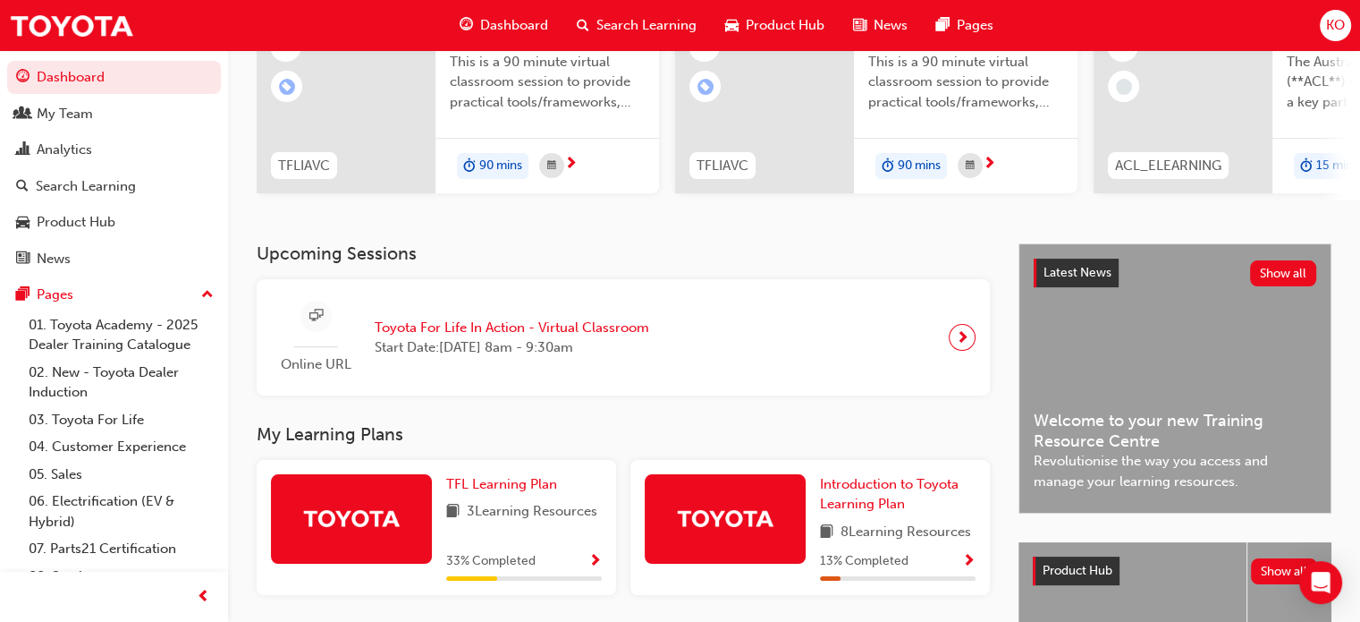
scroll to position [445, 0]
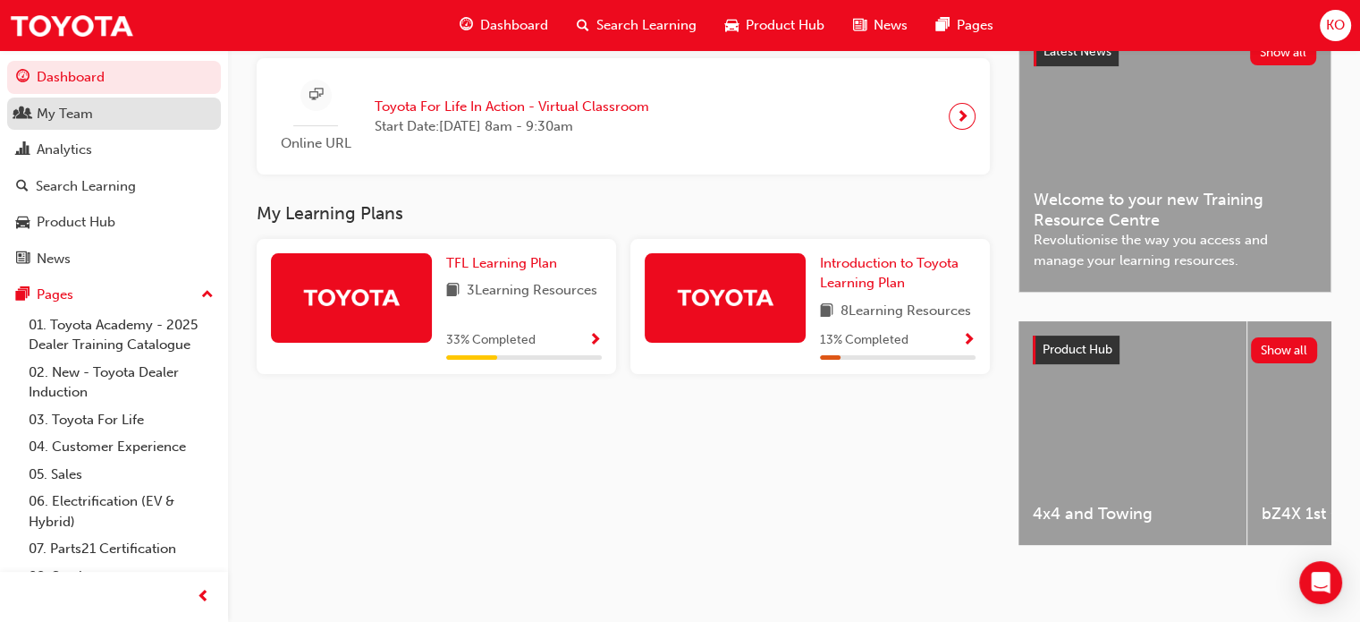
click at [114, 101] on link "My Team" at bounding box center [114, 113] width 214 height 33
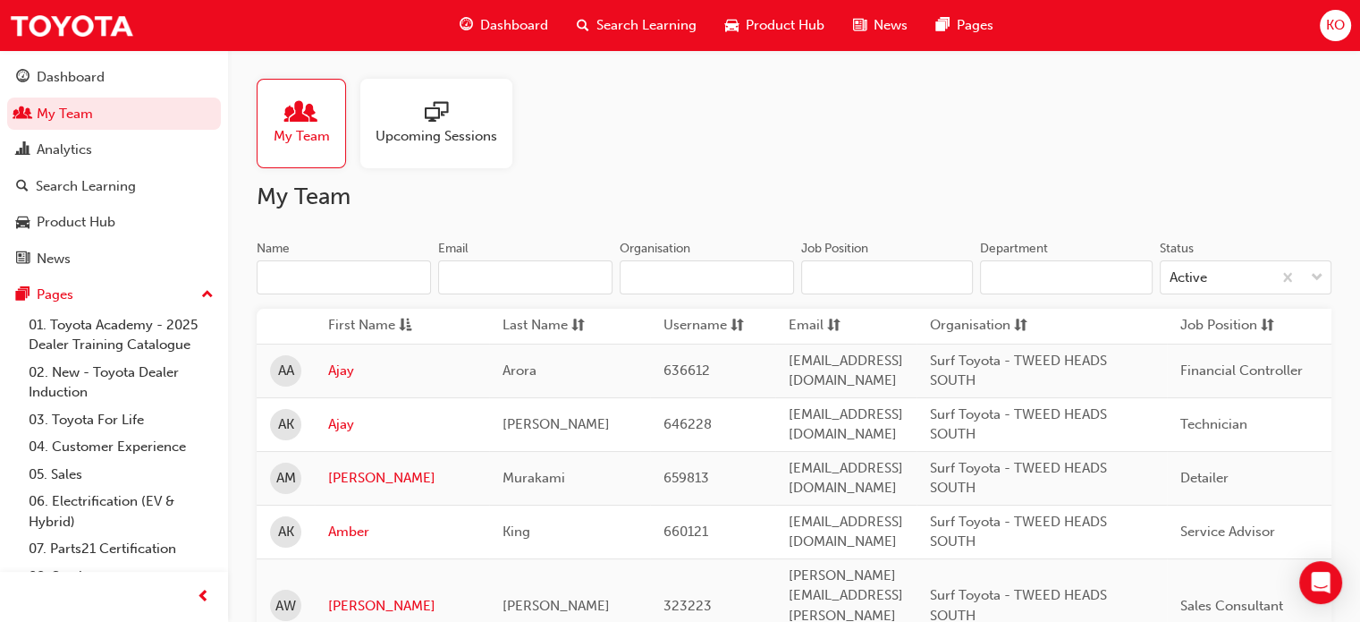
click at [386, 277] on input "Name" at bounding box center [344, 277] width 174 height 34
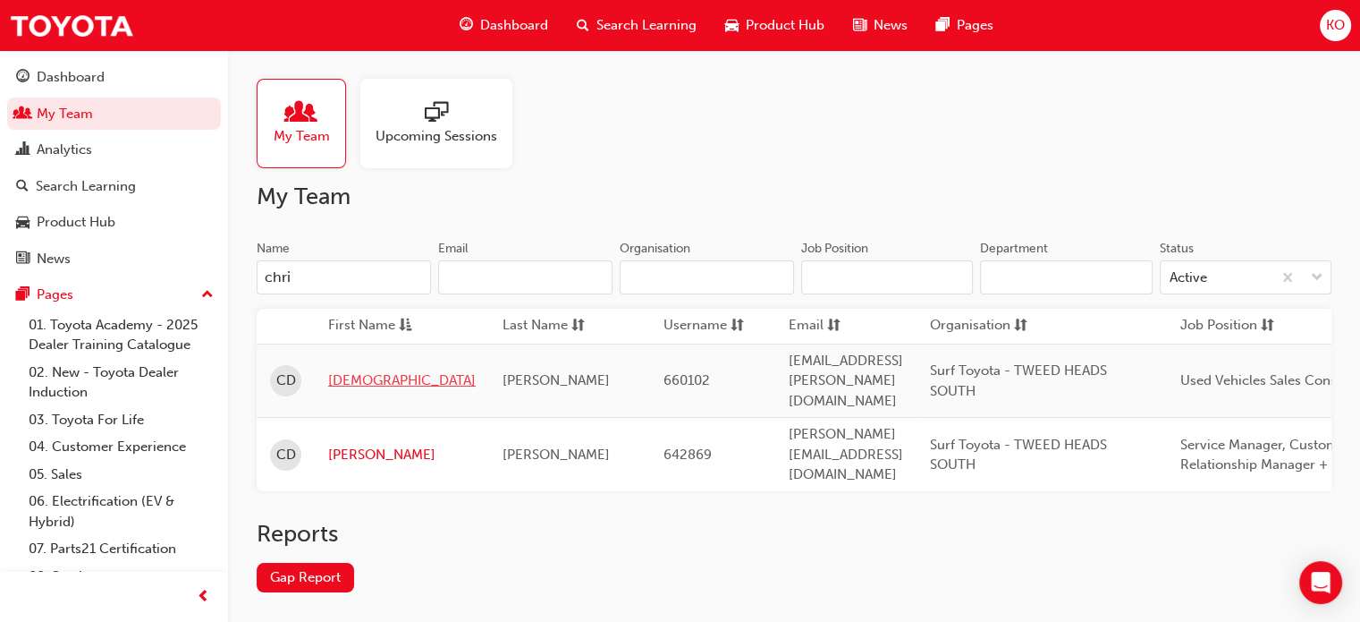
type input "chri"
click at [364, 370] on link "Christian" at bounding box center [402, 380] width 148 height 21
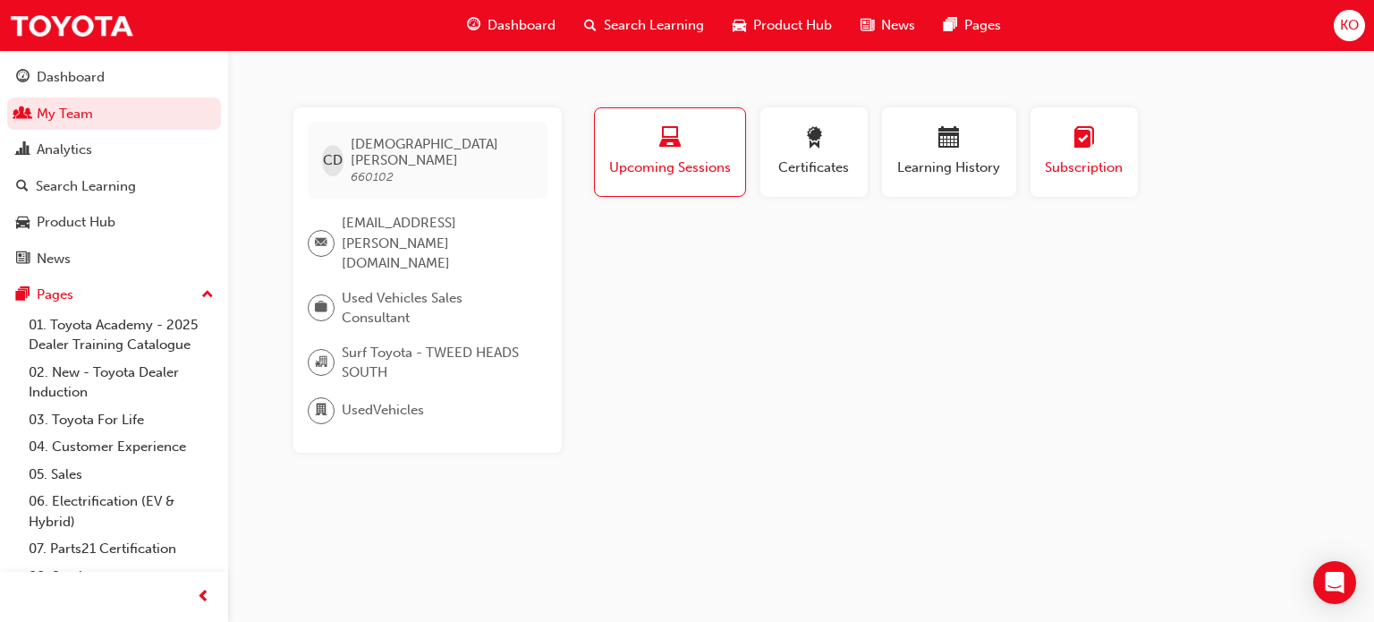
click at [1076, 150] on span "learningplan-icon" at bounding box center [1083, 139] width 21 height 24
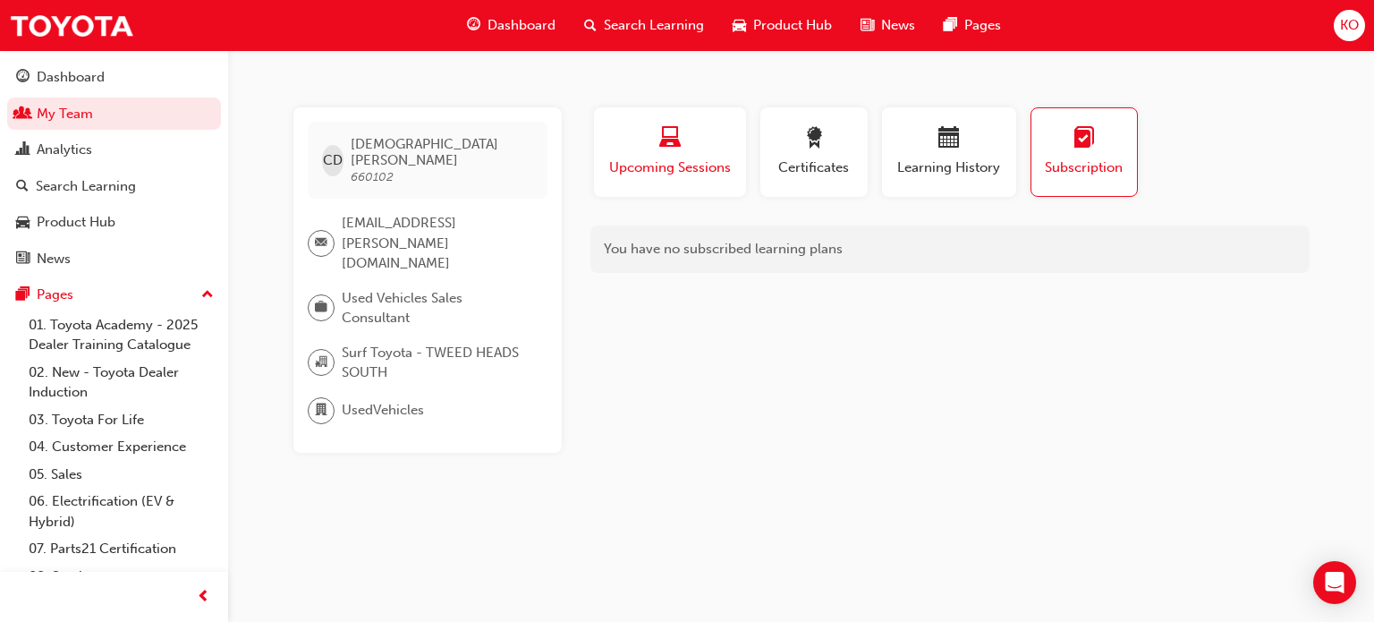
click at [679, 160] on span "Upcoming Sessions" at bounding box center [669, 167] width 125 height 21
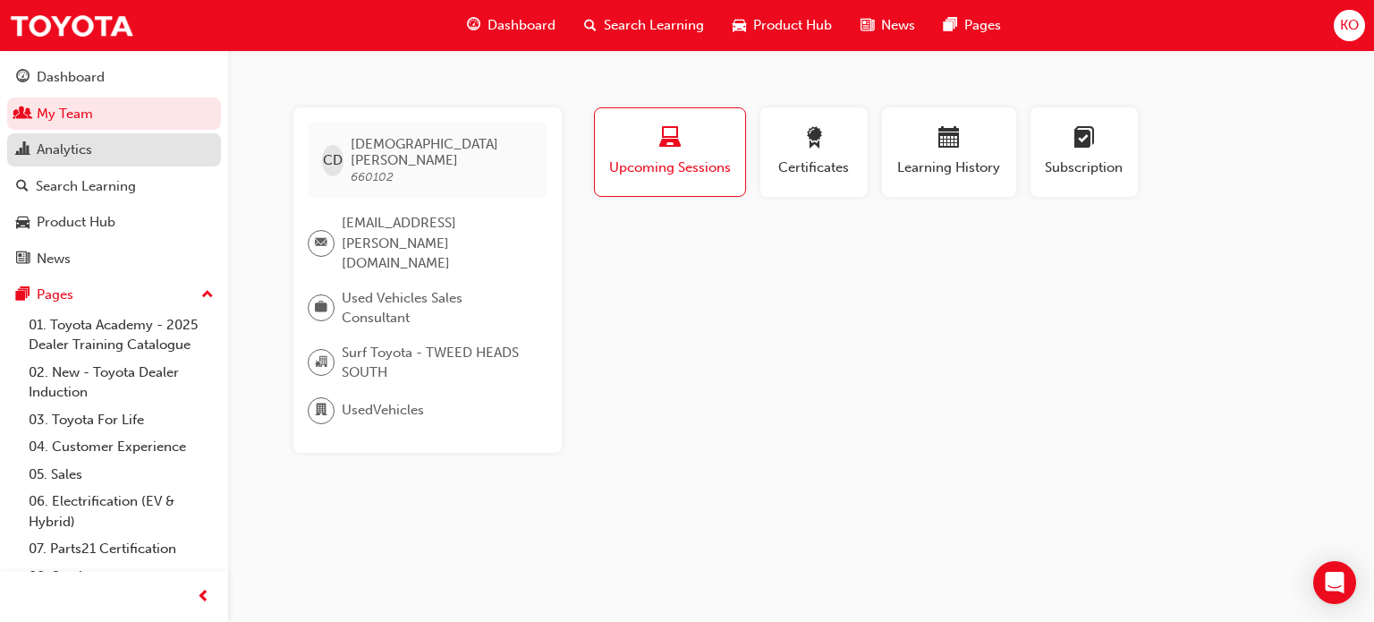
click at [107, 147] on div "Analytics" at bounding box center [114, 150] width 196 height 22
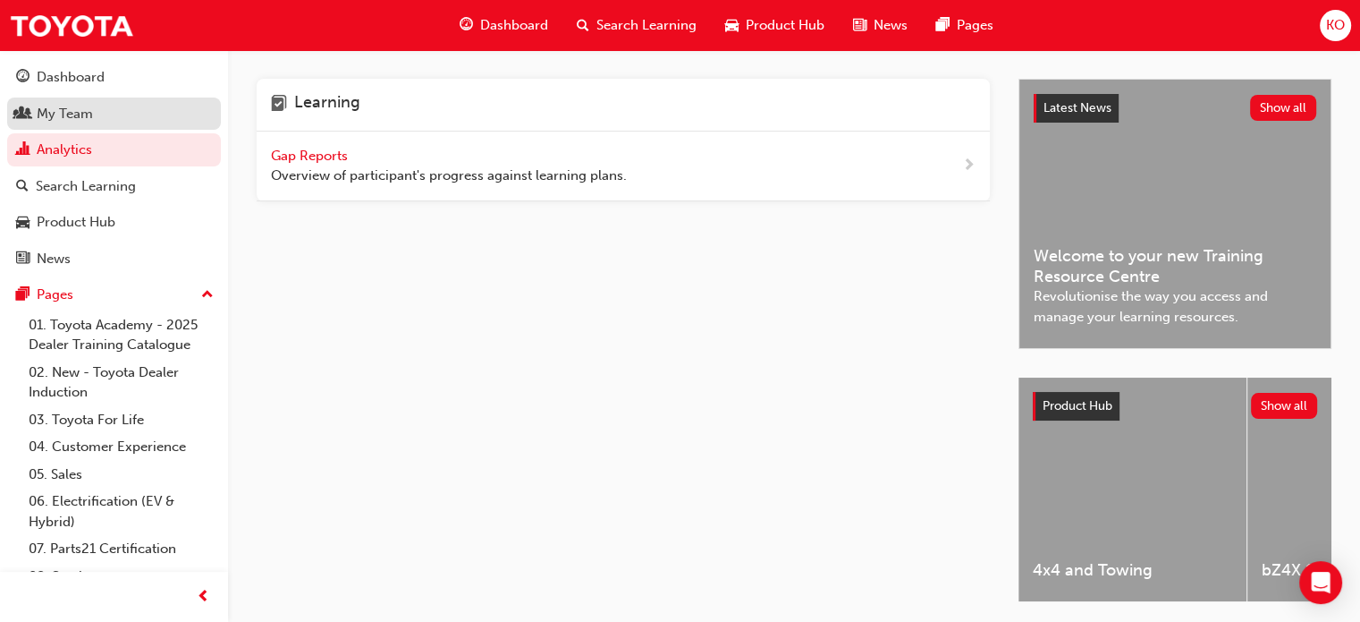
click at [155, 110] on div "My Team" at bounding box center [114, 114] width 196 height 22
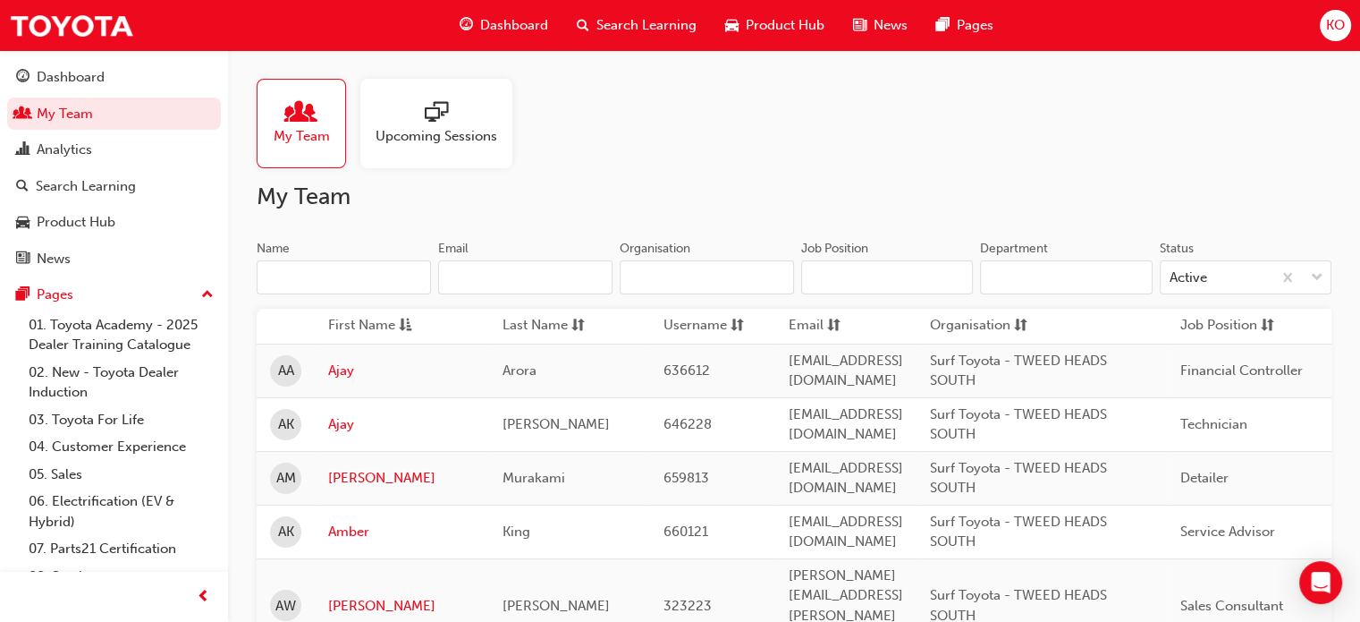
click at [885, 274] on input "Job Position" at bounding box center [887, 277] width 172 height 34
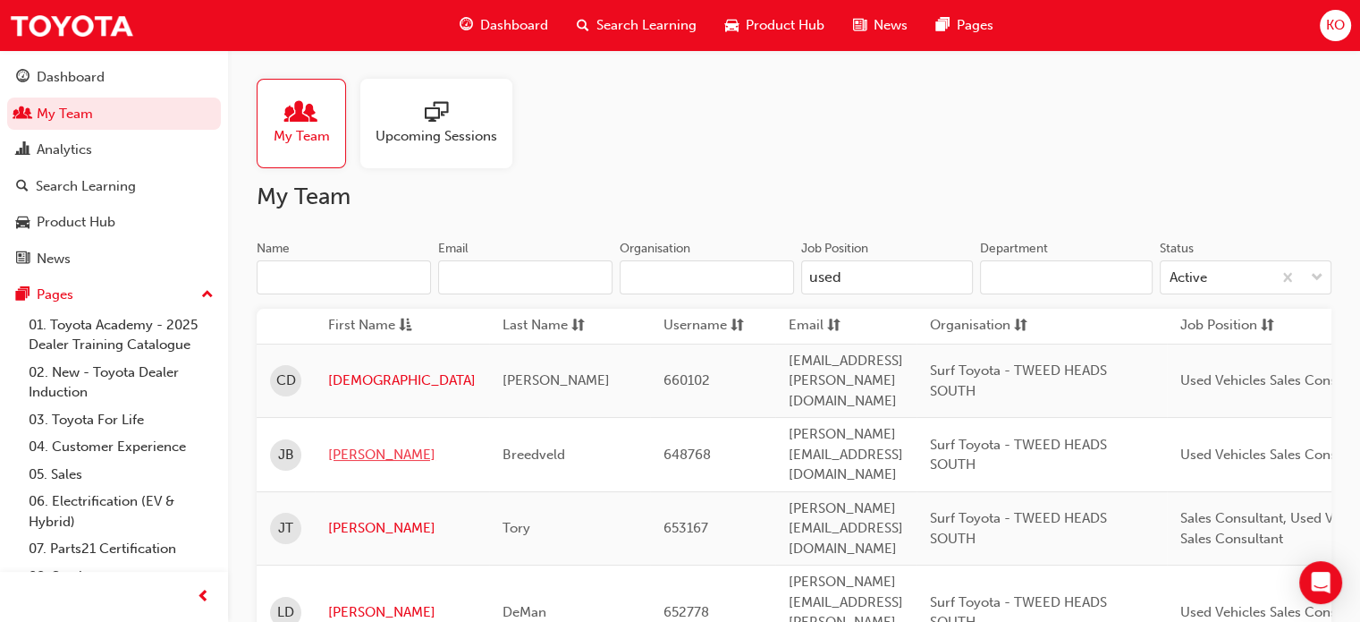
type input "used"
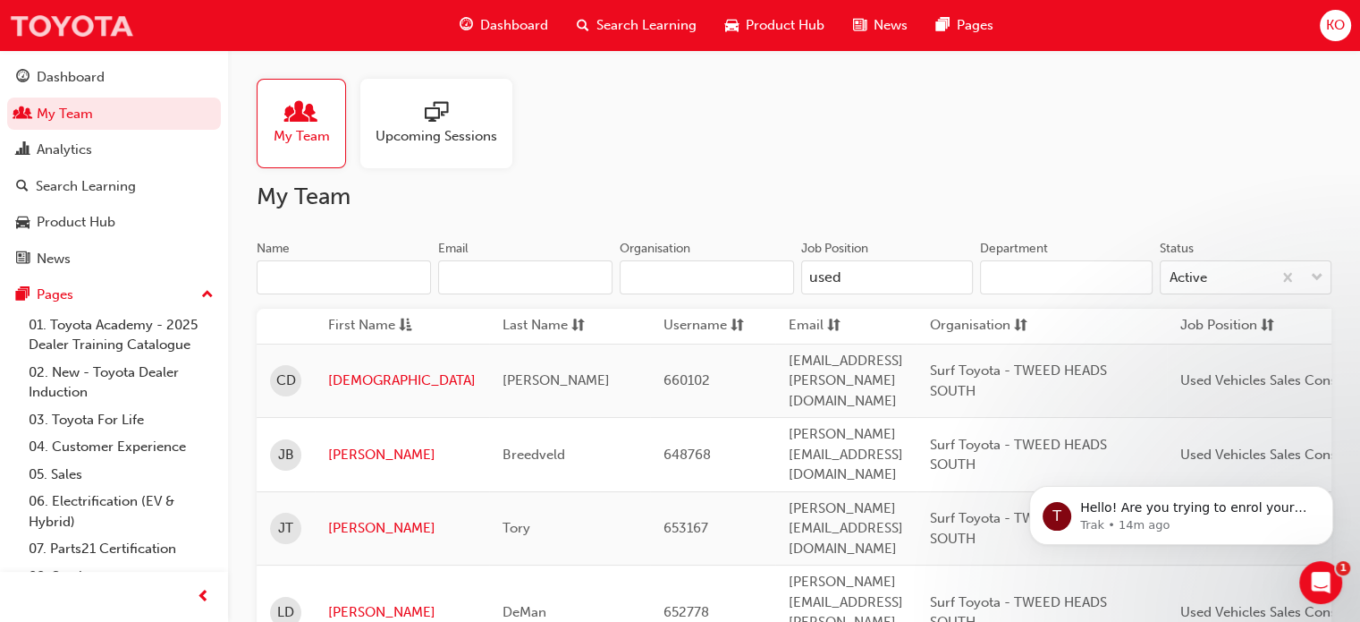
click at [111, 31] on img at bounding box center [71, 25] width 125 height 40
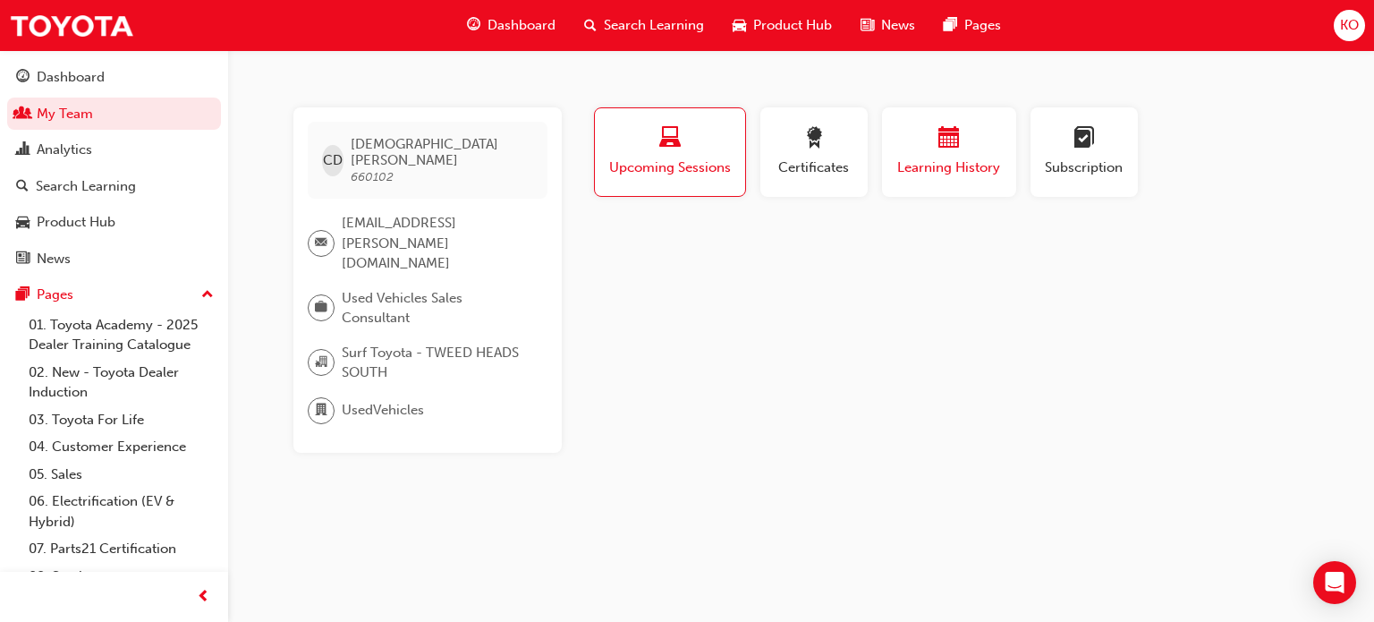
click at [955, 150] on span "calendar-icon" at bounding box center [948, 139] width 21 height 24
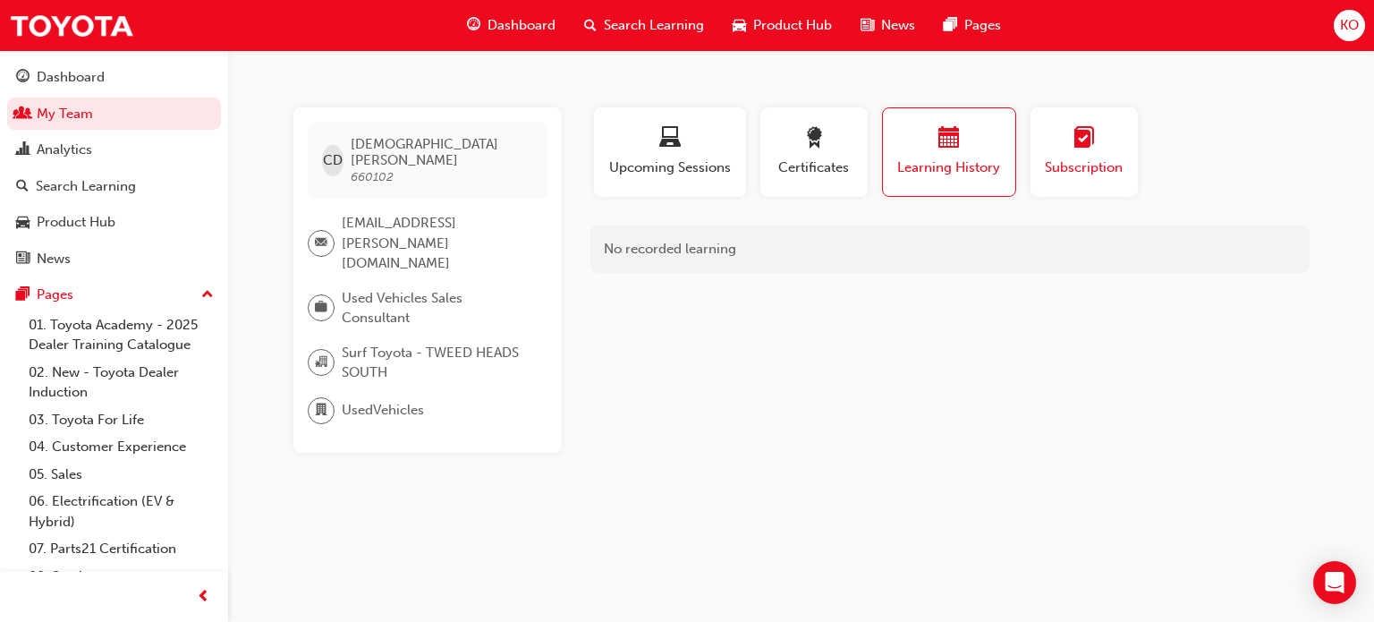
click at [1086, 151] on span "learningplan-icon" at bounding box center [1083, 139] width 21 height 24
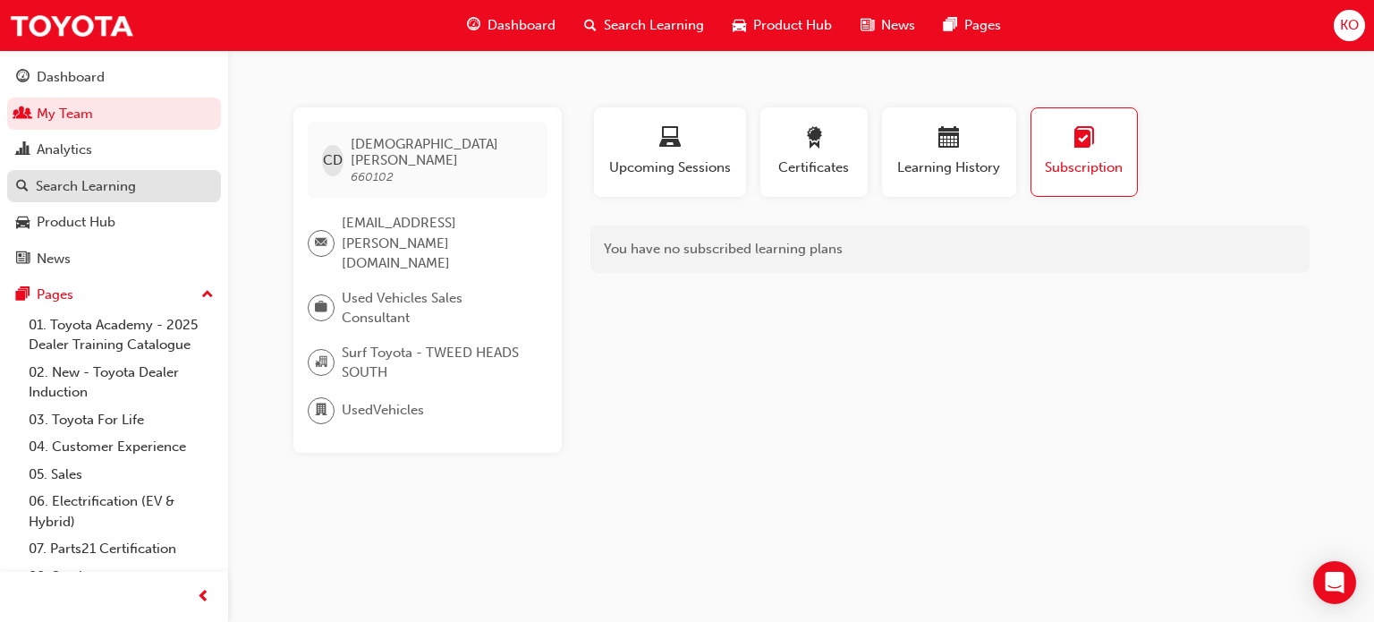
click at [134, 190] on div "Search Learning" at bounding box center [86, 186] width 100 height 21
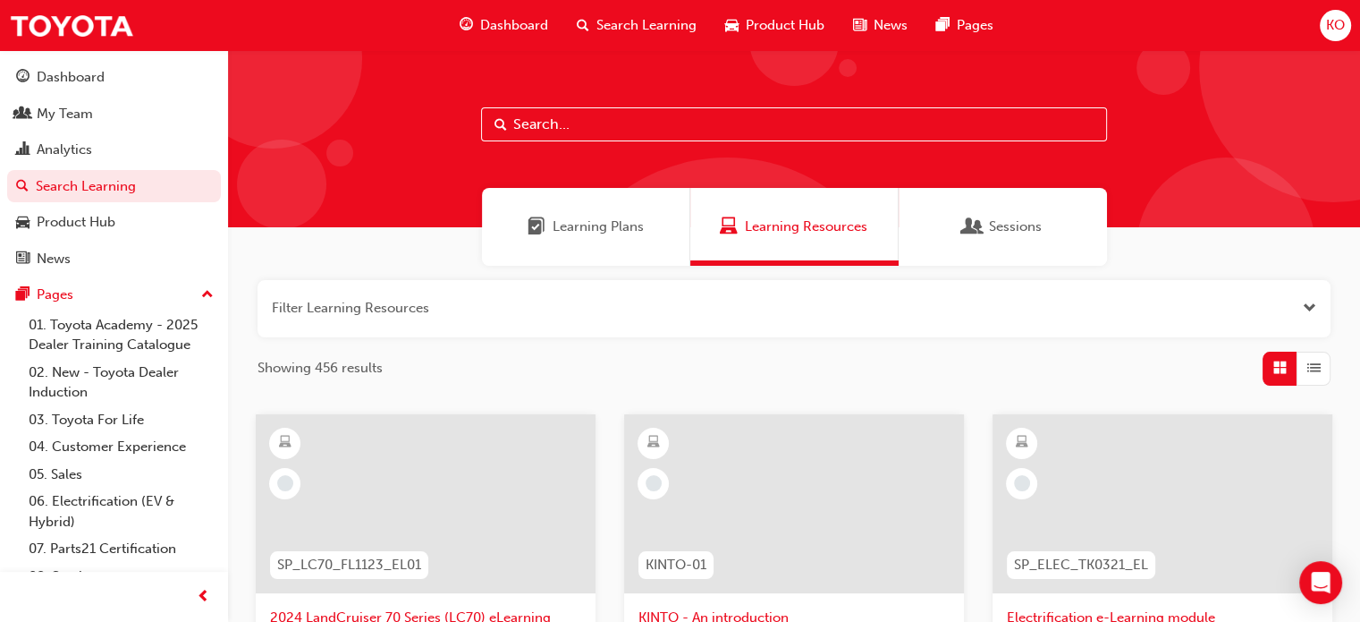
click at [662, 133] on input "text" at bounding box center [794, 124] width 626 height 34
type input "toyota for life"
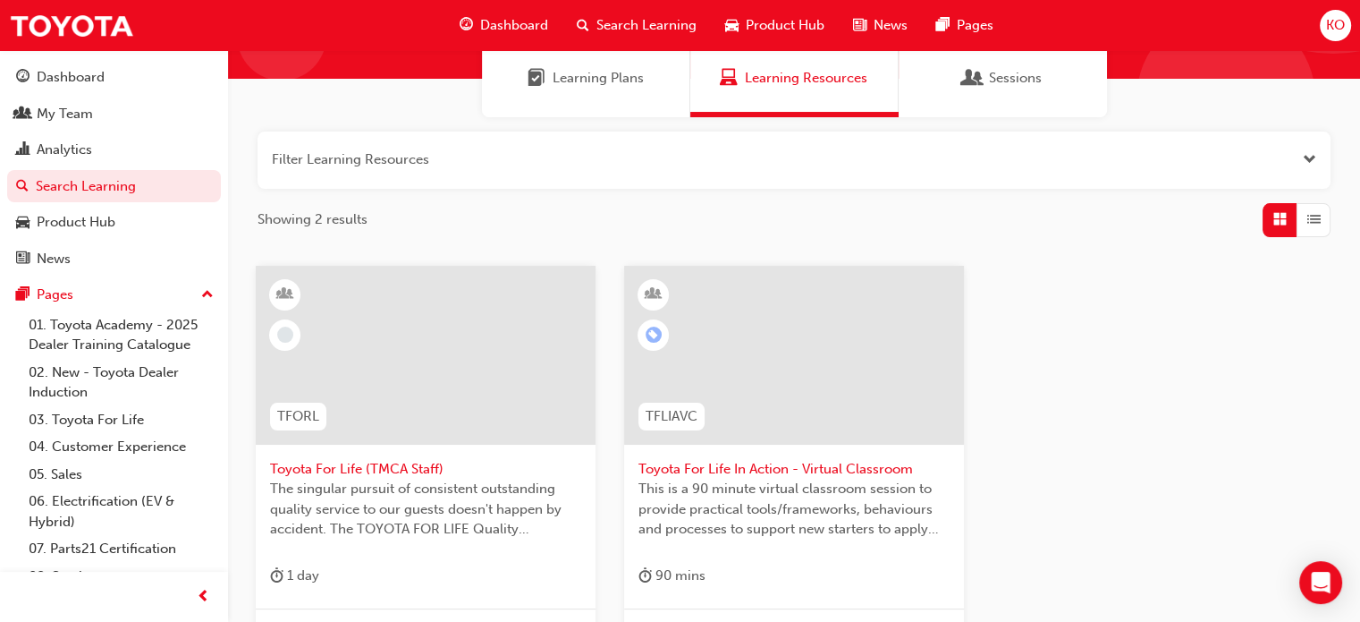
scroll to position [268, 0]
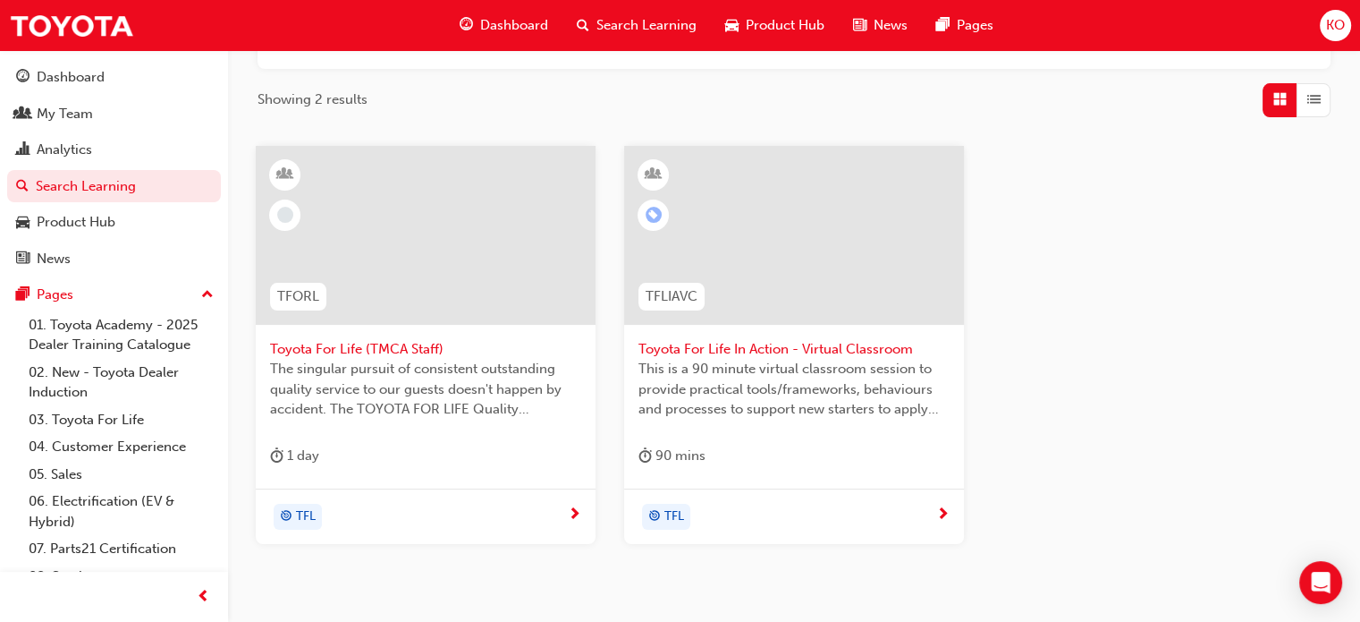
click at [725, 371] on span "This is a 90 minute virtual classroom session to provide practical tools/framew…" at bounding box center [794, 389] width 311 height 61
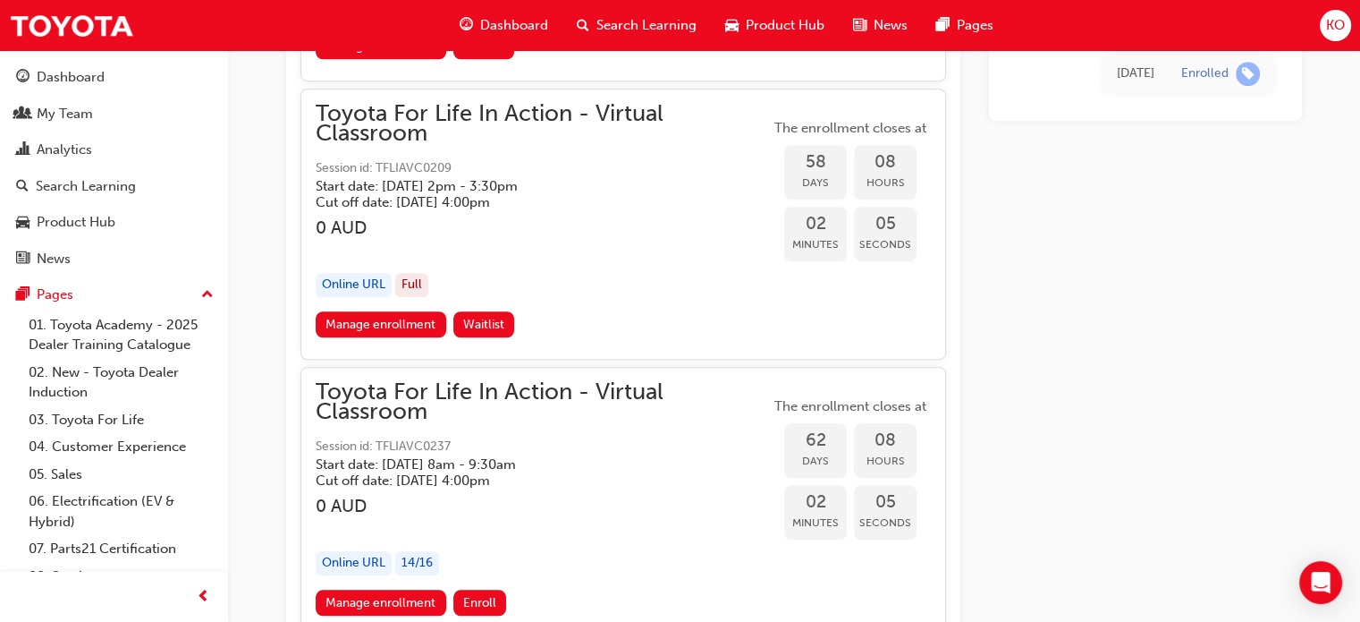
scroll to position [21866, 0]
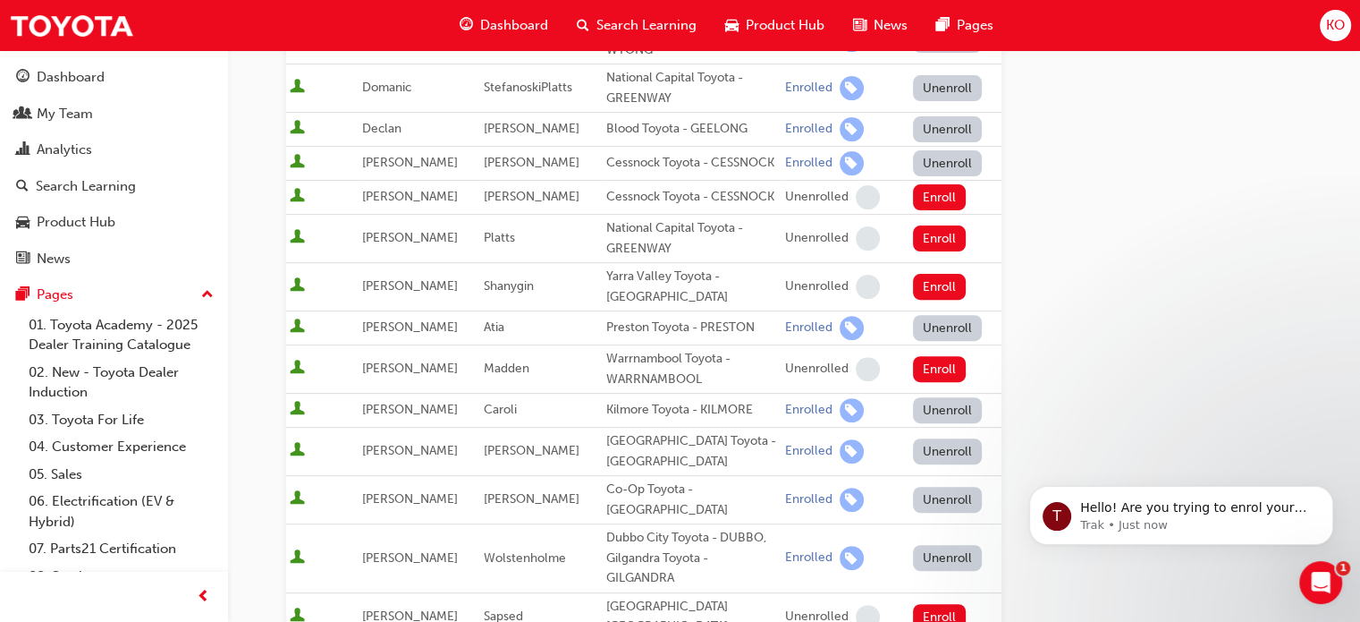
scroll to position [1060, 0]
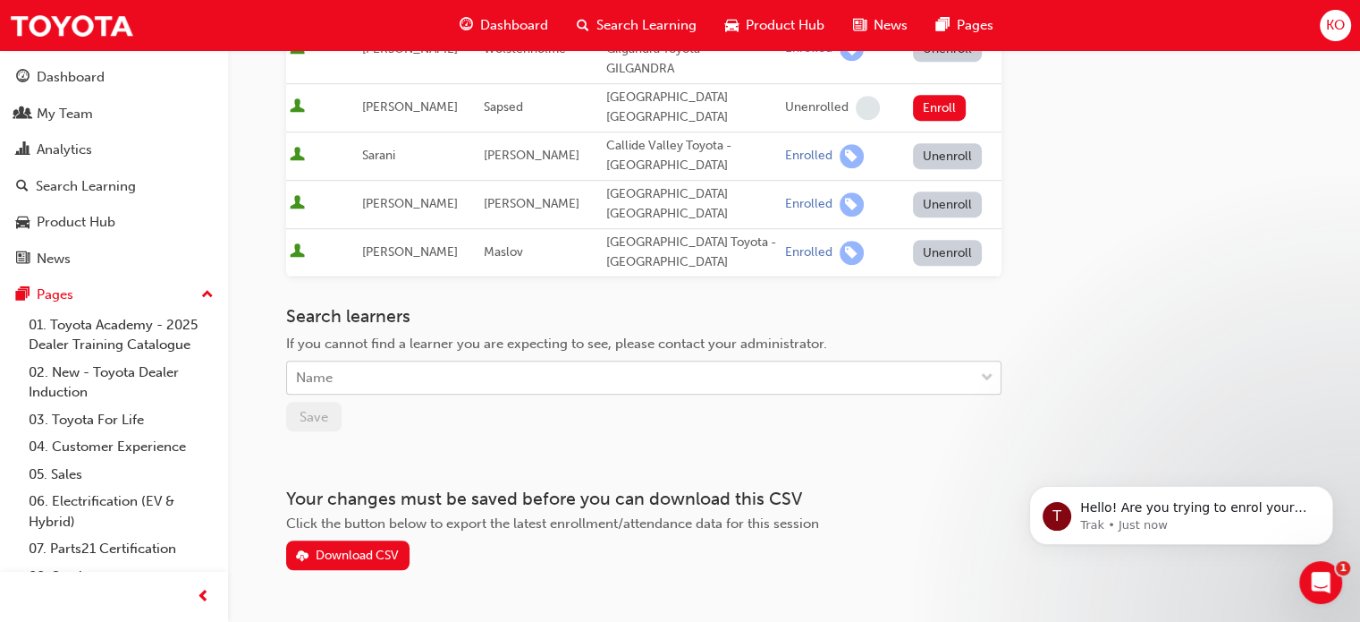
click at [566, 362] on div "Name" at bounding box center [630, 377] width 687 height 31
click at [568, 362] on div "Name" at bounding box center [630, 377] width 687 height 31
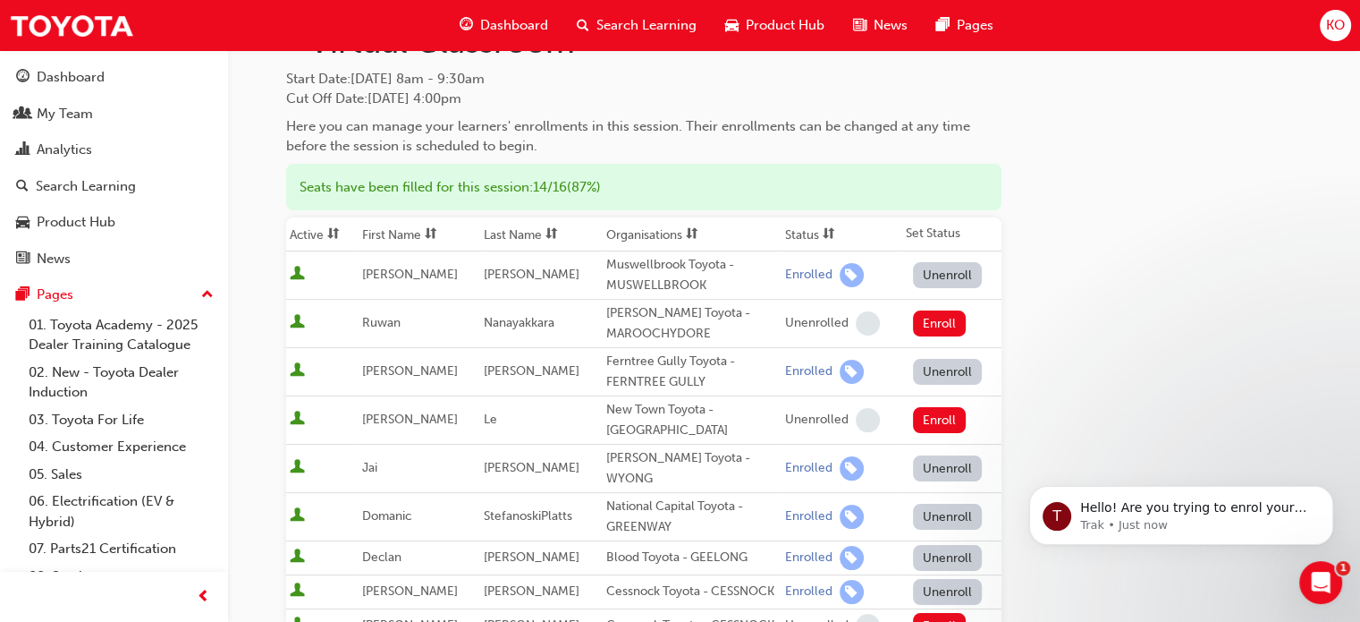
scroll to position [0, 0]
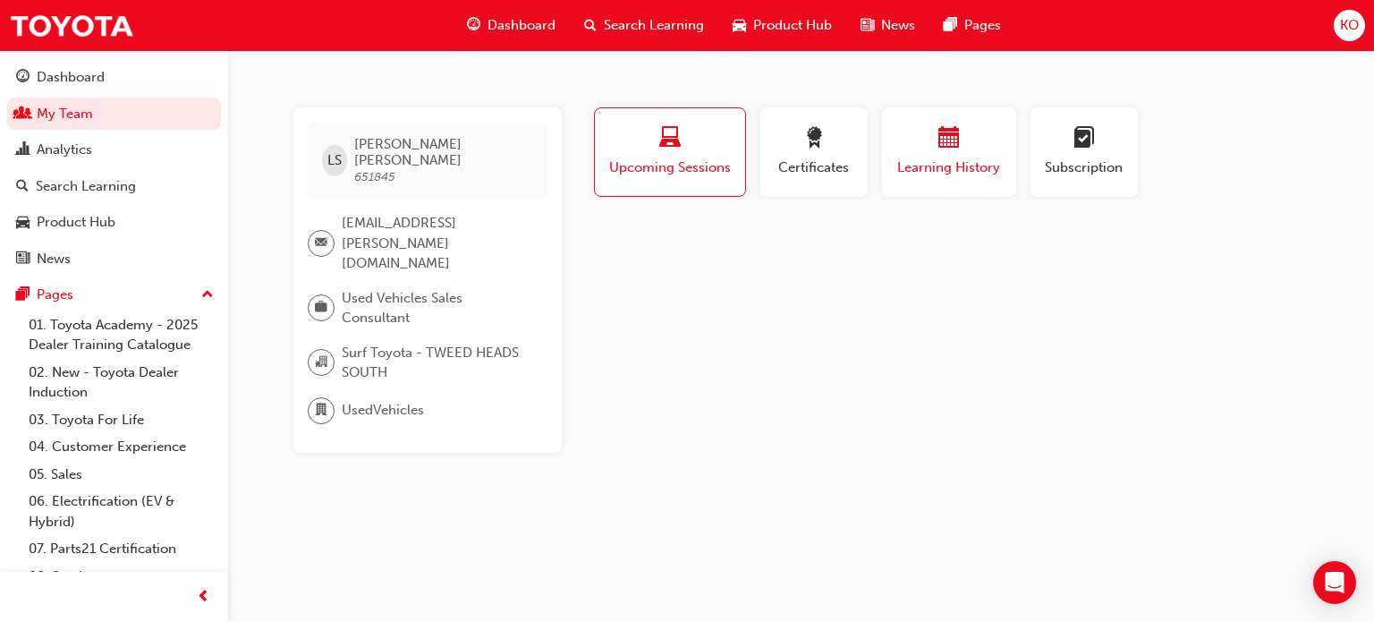
click at [954, 150] on span "calendar-icon" at bounding box center [948, 139] width 21 height 24
